Goal: Navigation & Orientation: Find specific page/section

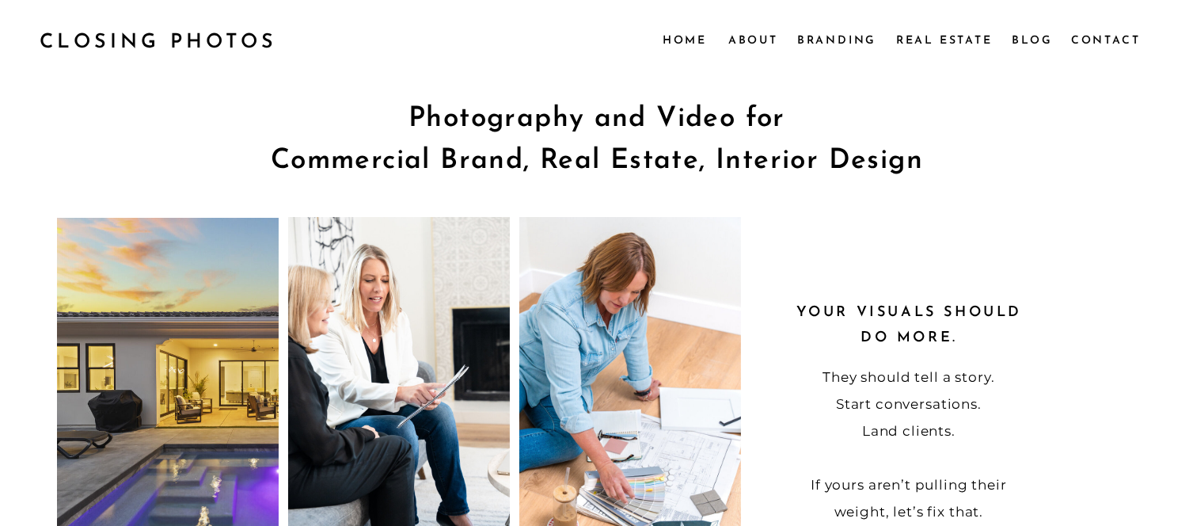
click at [146, 41] on p "CLOSING PHOTOS" at bounding box center [166, 40] width 252 height 30
click at [684, 44] on nav "Home" at bounding box center [685, 39] width 44 height 17
click at [686, 41] on nav "Home" at bounding box center [685, 39] width 44 height 17
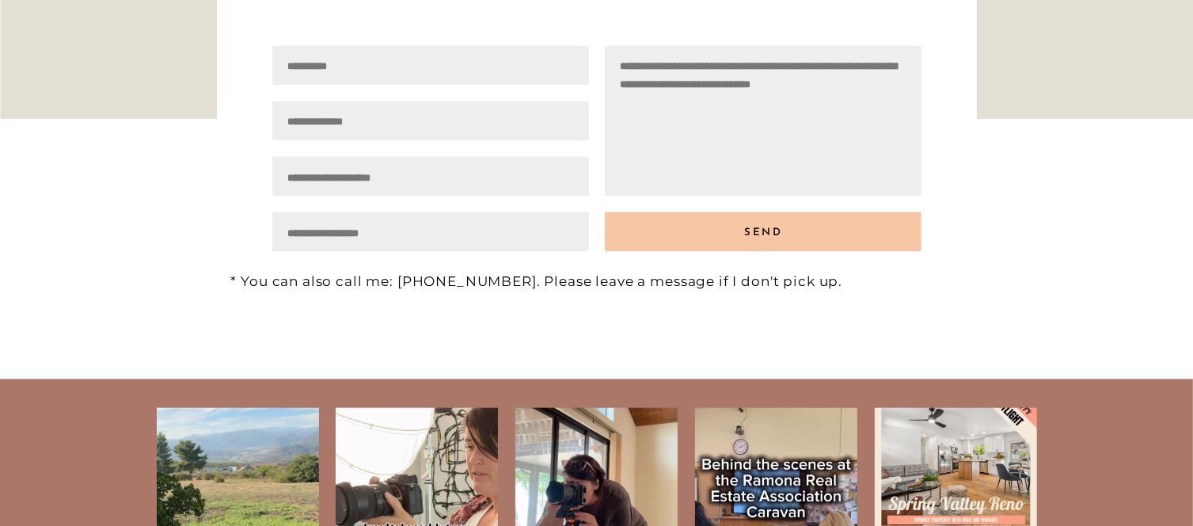
scroll to position [3154, 0]
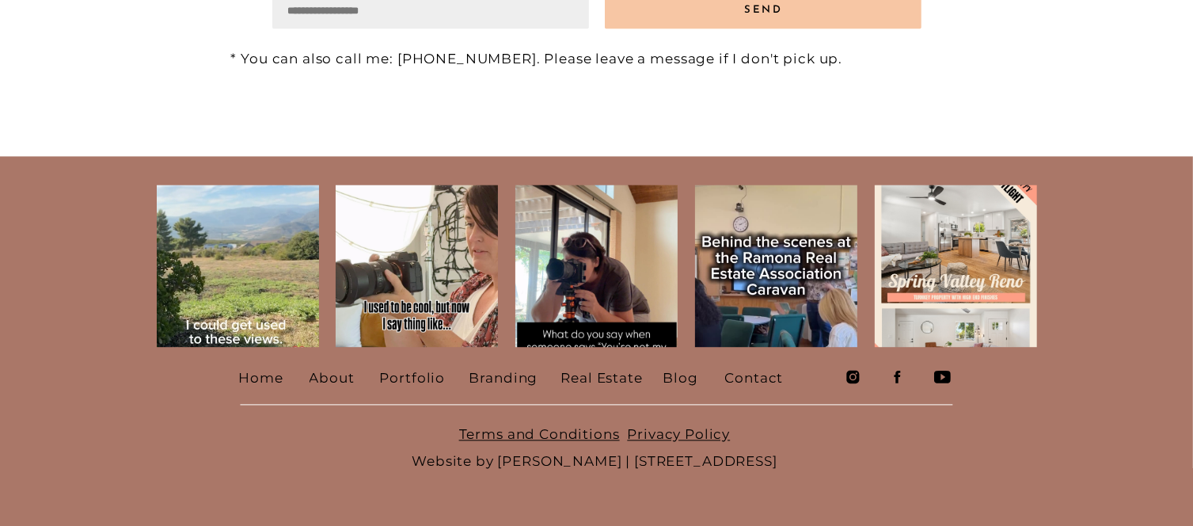
click at [262, 379] on nav "Home" at bounding box center [262, 376] width 46 height 24
click at [257, 375] on nav "Home" at bounding box center [262, 376] width 46 height 24
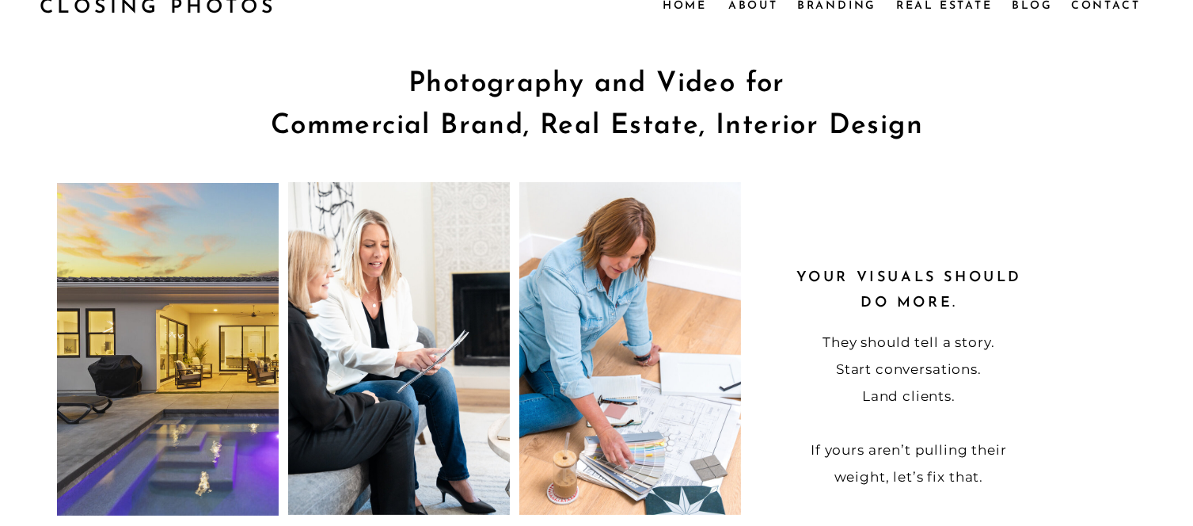
scroll to position [0, 0]
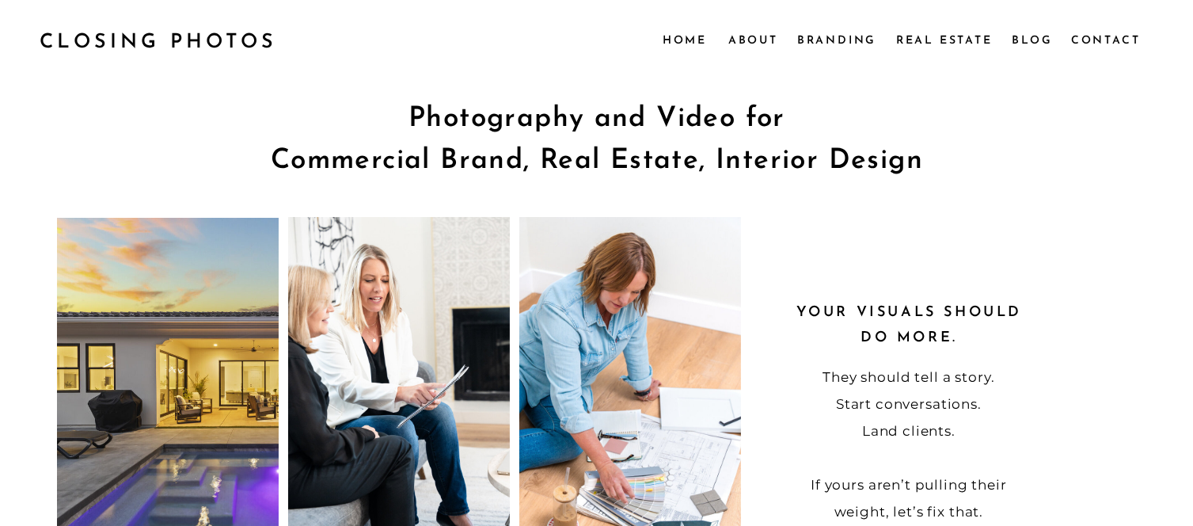
click at [974, 43] on nav "Real Estate" at bounding box center [946, 39] width 100 height 17
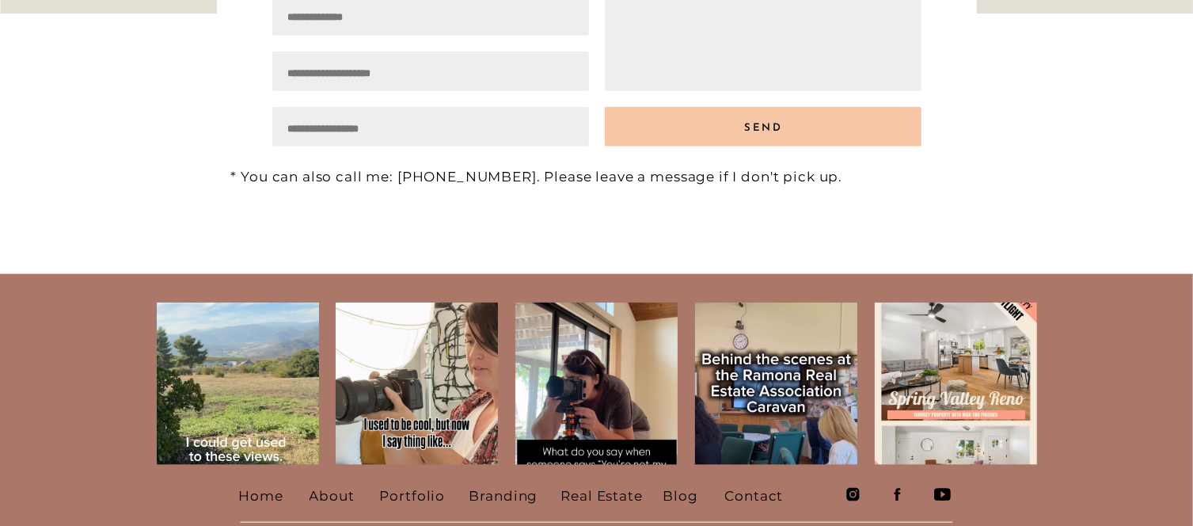
scroll to position [1938, 0]
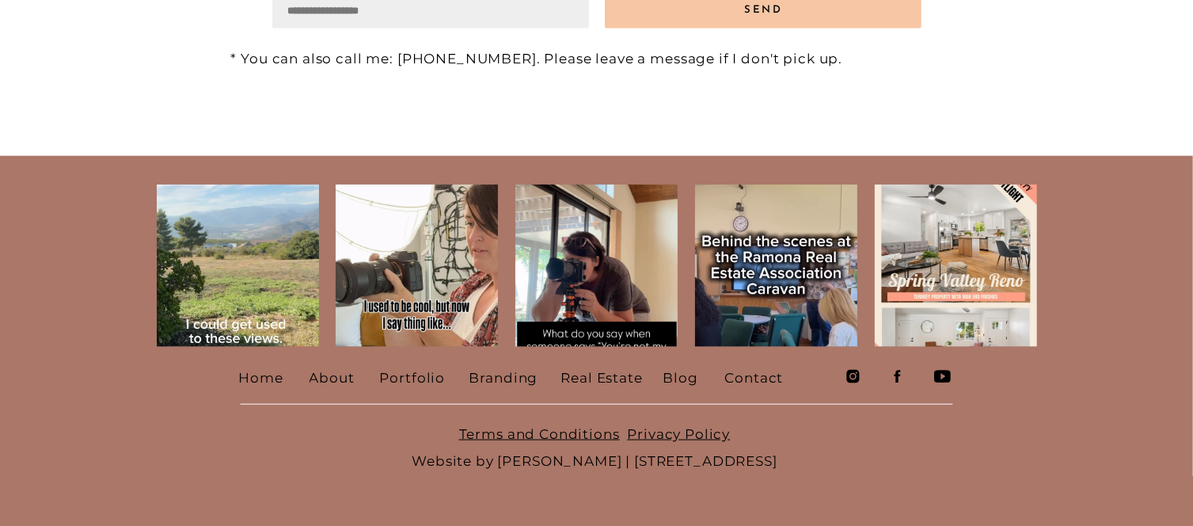
click at [623, 376] on nav "Real Estate" at bounding box center [604, 376] width 87 height 24
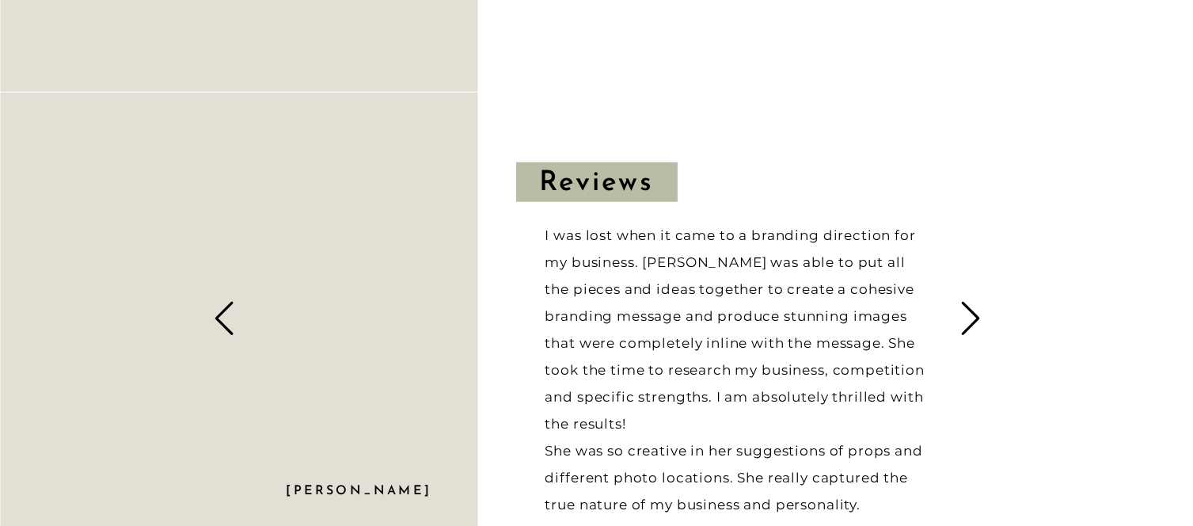
scroll to position [1504, 0]
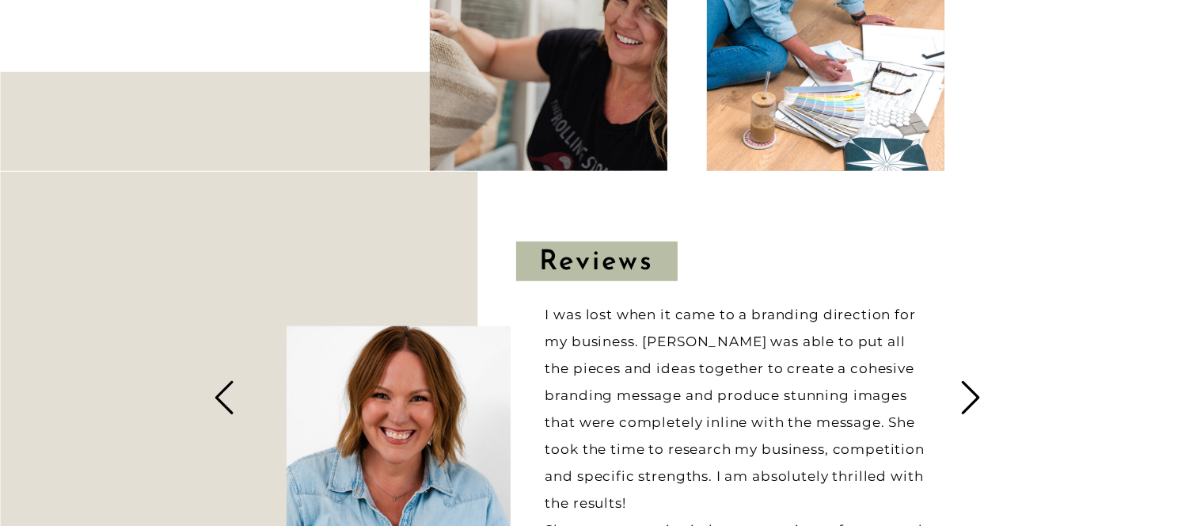
click at [605, 261] on h3 "Reviews" at bounding box center [597, 260] width 114 height 37
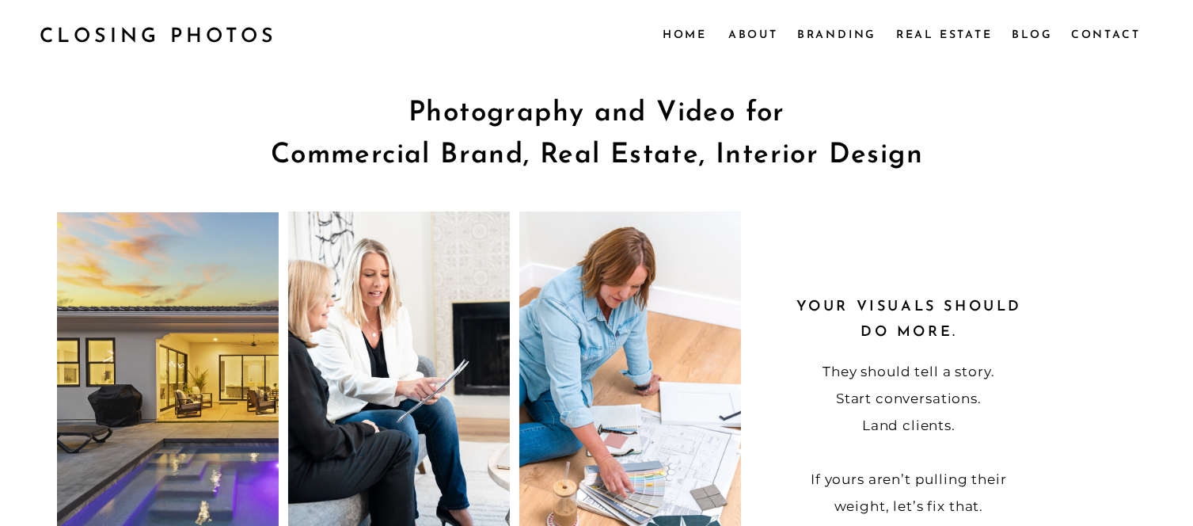
scroll to position [0, 0]
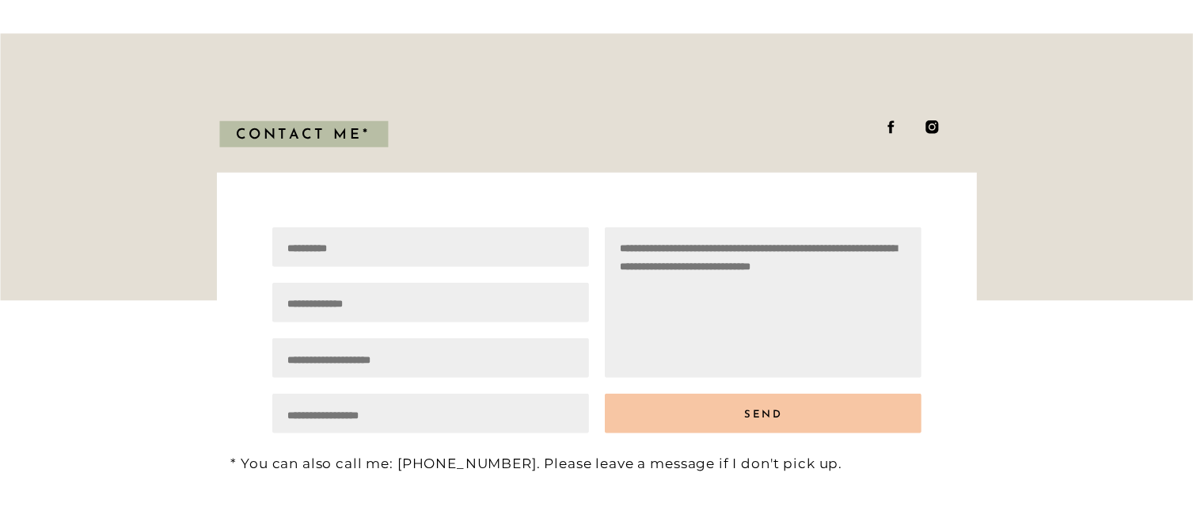
scroll to position [6980, 0]
